Goal: Transaction & Acquisition: Purchase product/service

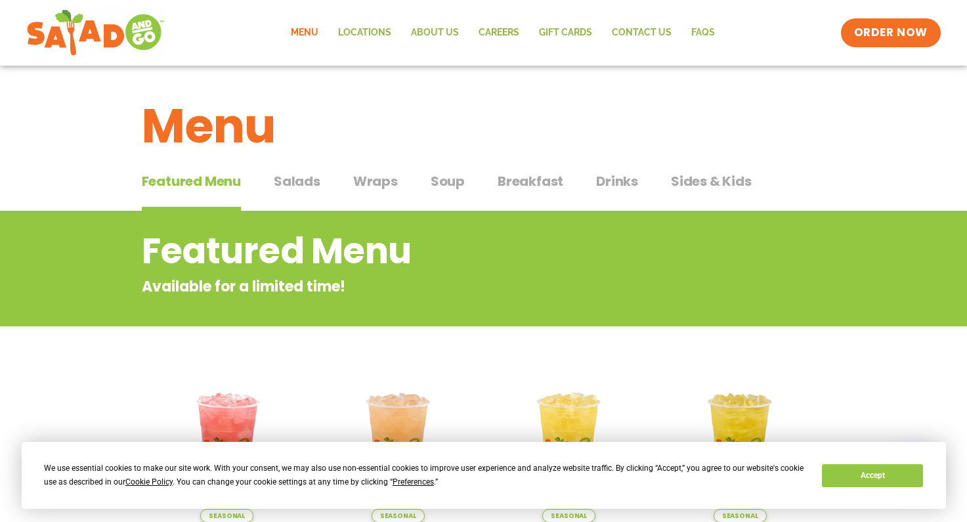
click at [519, 177] on span "Breakfast" at bounding box center [530, 181] width 66 height 20
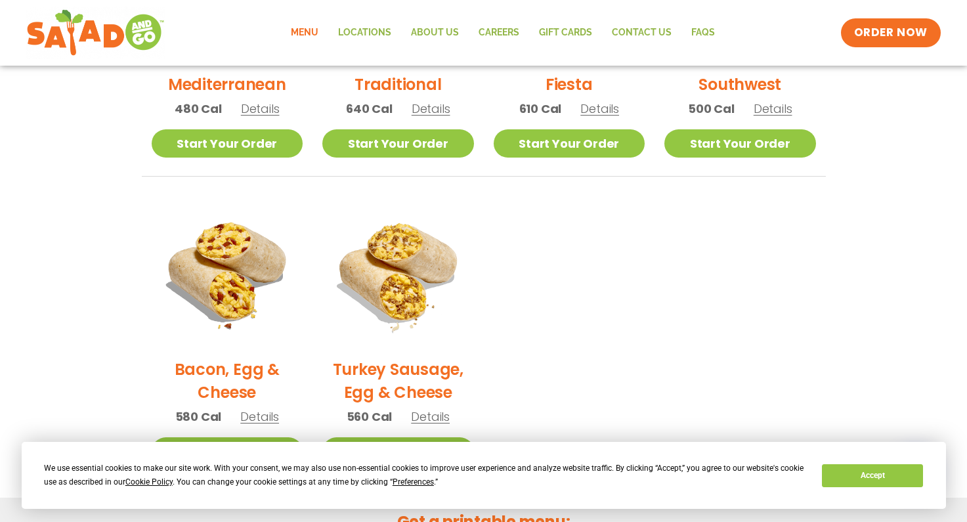
scroll to position [295, 0]
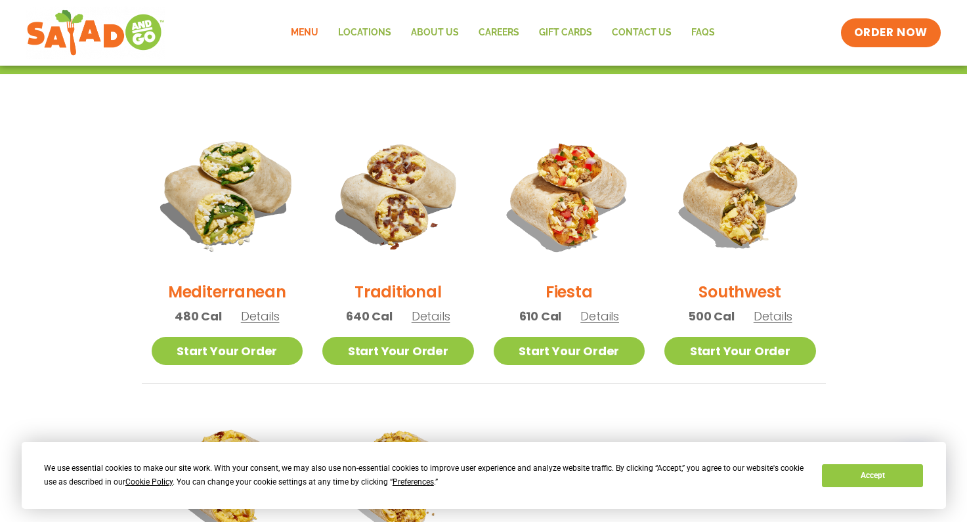
click at [233, 202] on img at bounding box center [227, 195] width 178 height 178
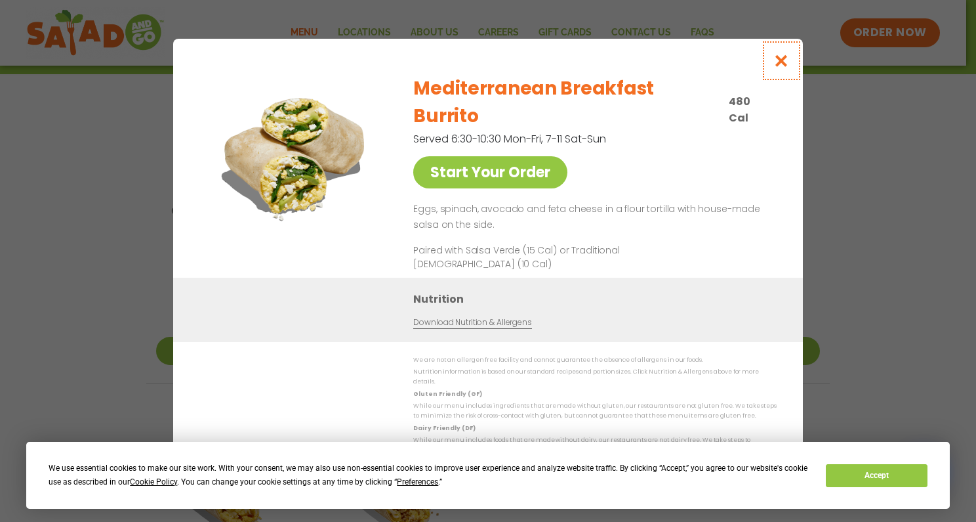
click at [780, 68] on icon "Close modal" at bounding box center [782, 61] width 16 height 14
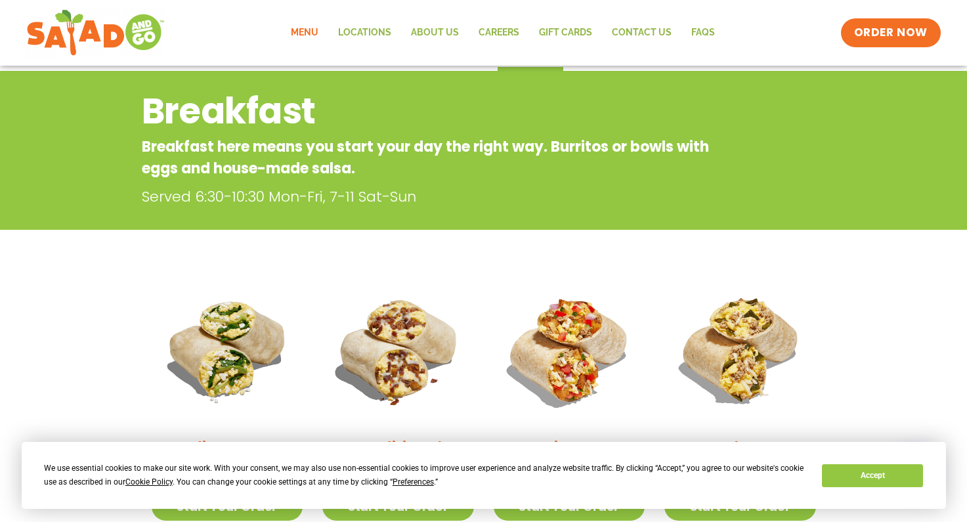
scroll to position [0, 0]
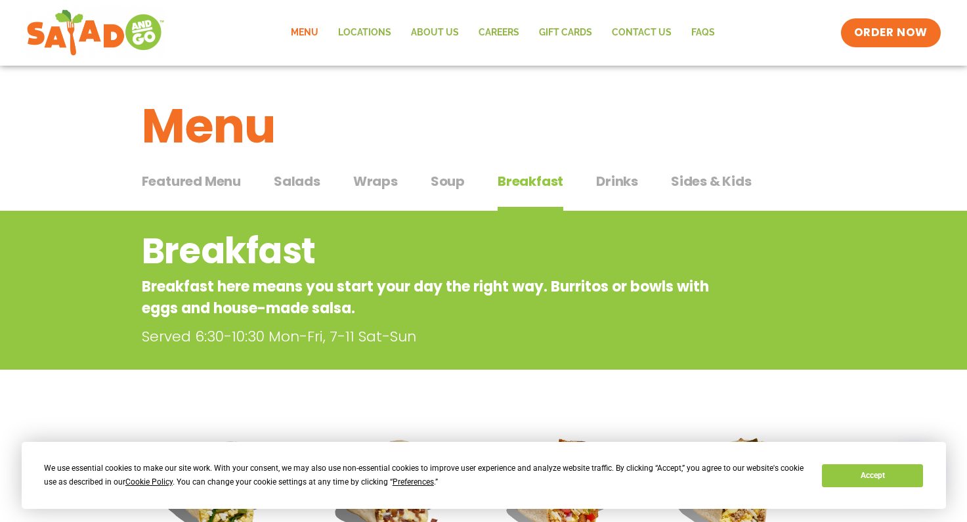
click at [617, 173] on span "Drinks" at bounding box center [617, 181] width 42 height 20
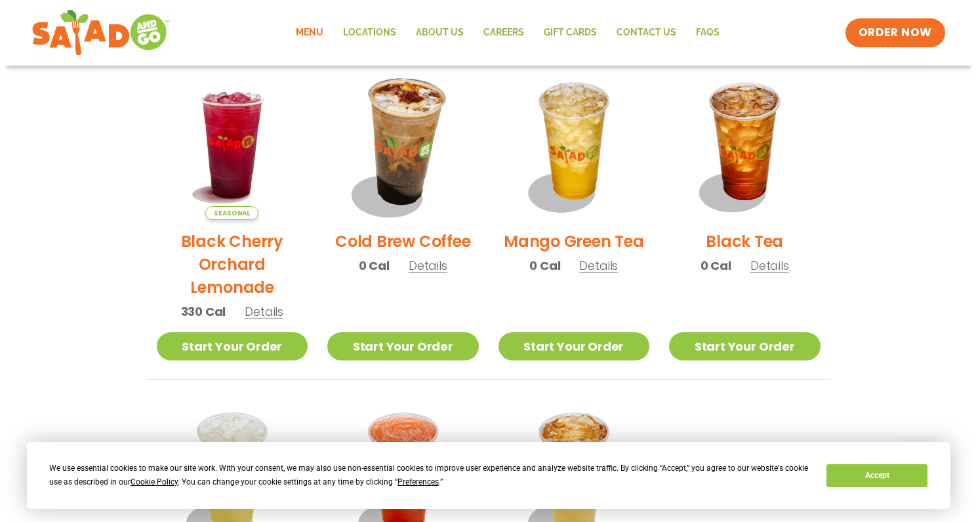
scroll to position [591, 0]
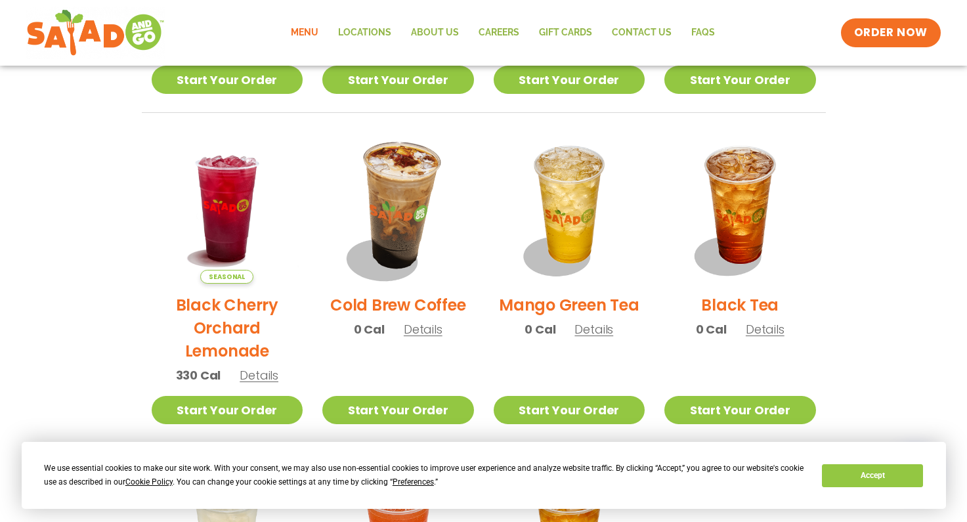
click at [412, 234] on img at bounding box center [398, 208] width 178 height 178
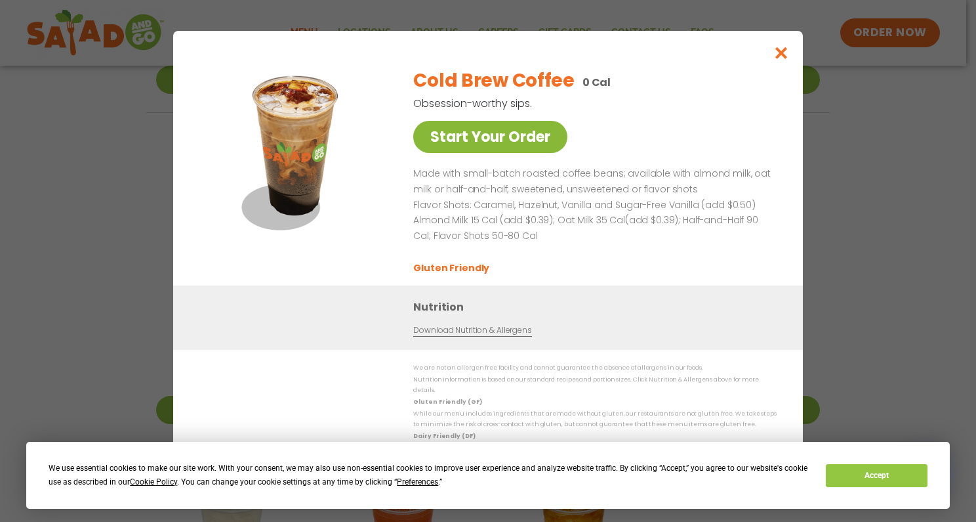
click at [505, 134] on link "Start Your Order" at bounding box center [490, 137] width 154 height 32
